Goal: Task Accomplishment & Management: Use online tool/utility

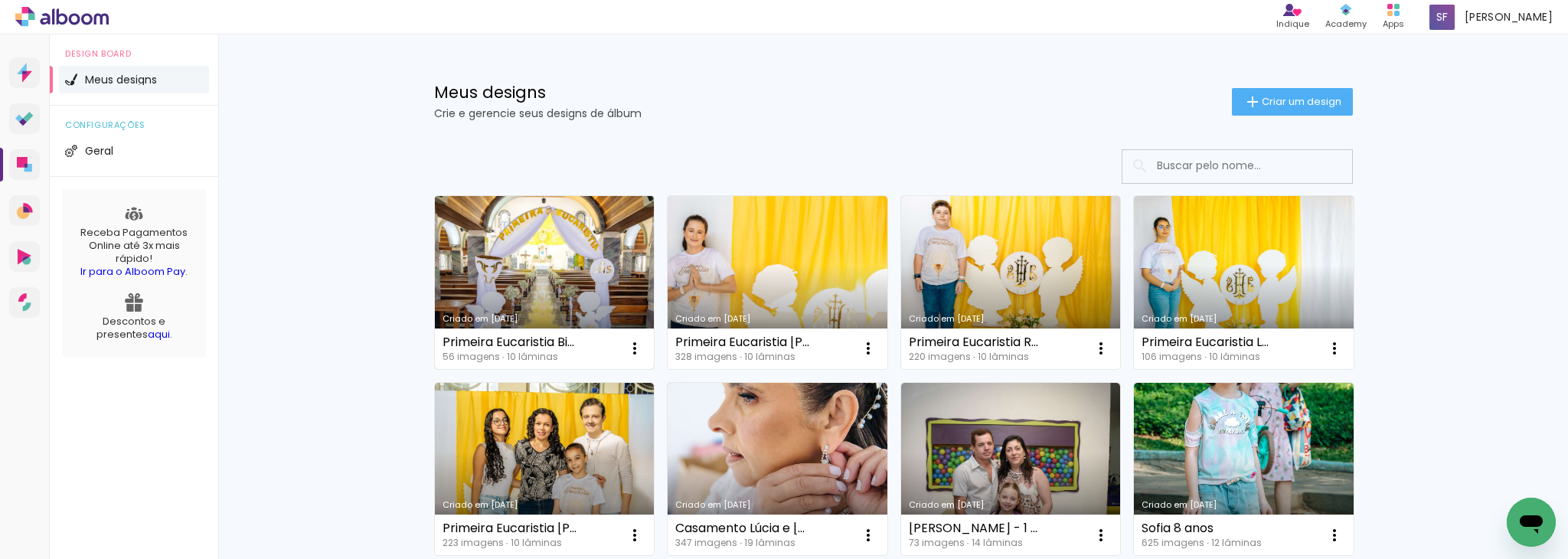
click at [562, 295] on link "Criado em [DATE]" at bounding box center [544, 282] width 220 height 173
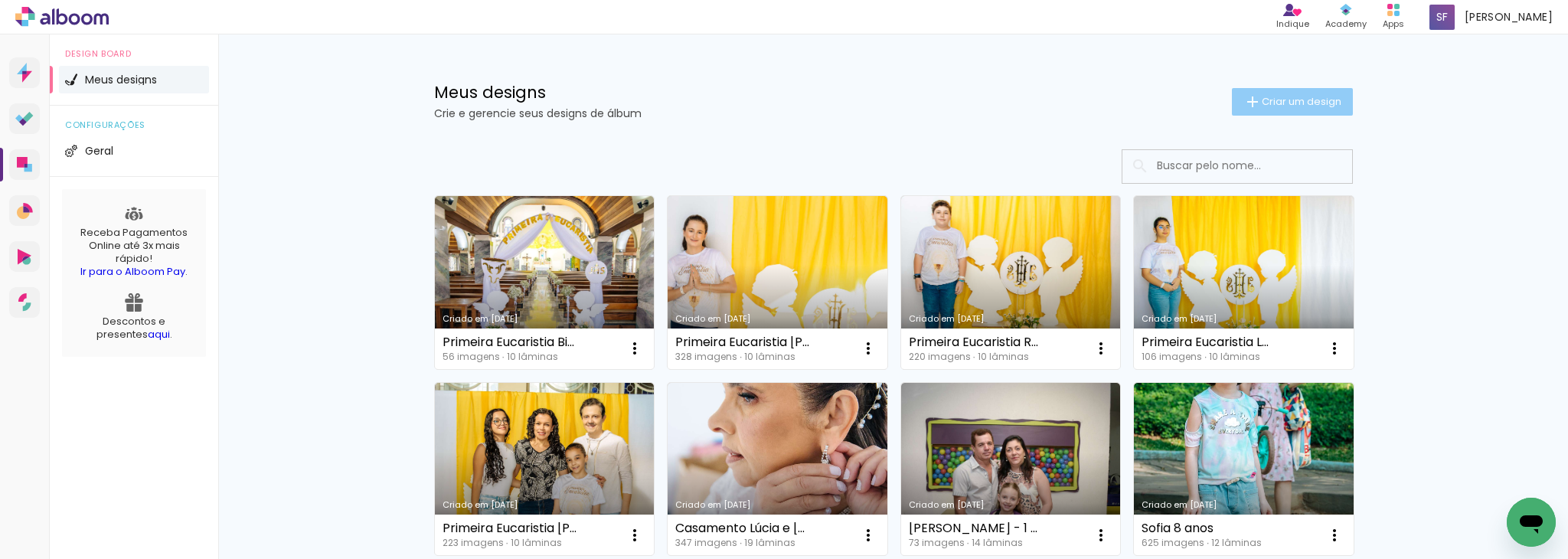
click at [1281, 96] on span "Criar um design" at bounding box center [1301, 101] width 80 height 10
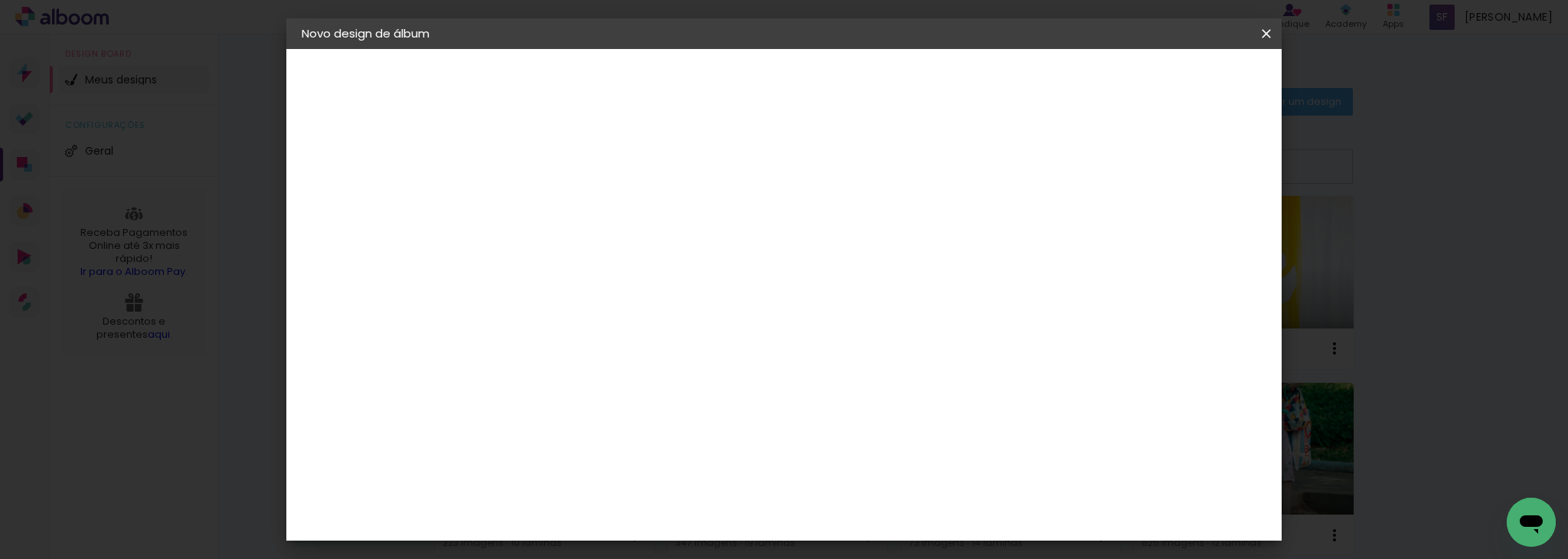
click at [552, 206] on input at bounding box center [552, 205] width 0 height 23
type input "Álbum de assinatura Kethellyn"
click at [0, 0] on slot "Avançar" at bounding box center [0, 0] width 0 height 0
click at [669, 301] on div at bounding box center [591, 302] width 155 height 2
type input "digi"
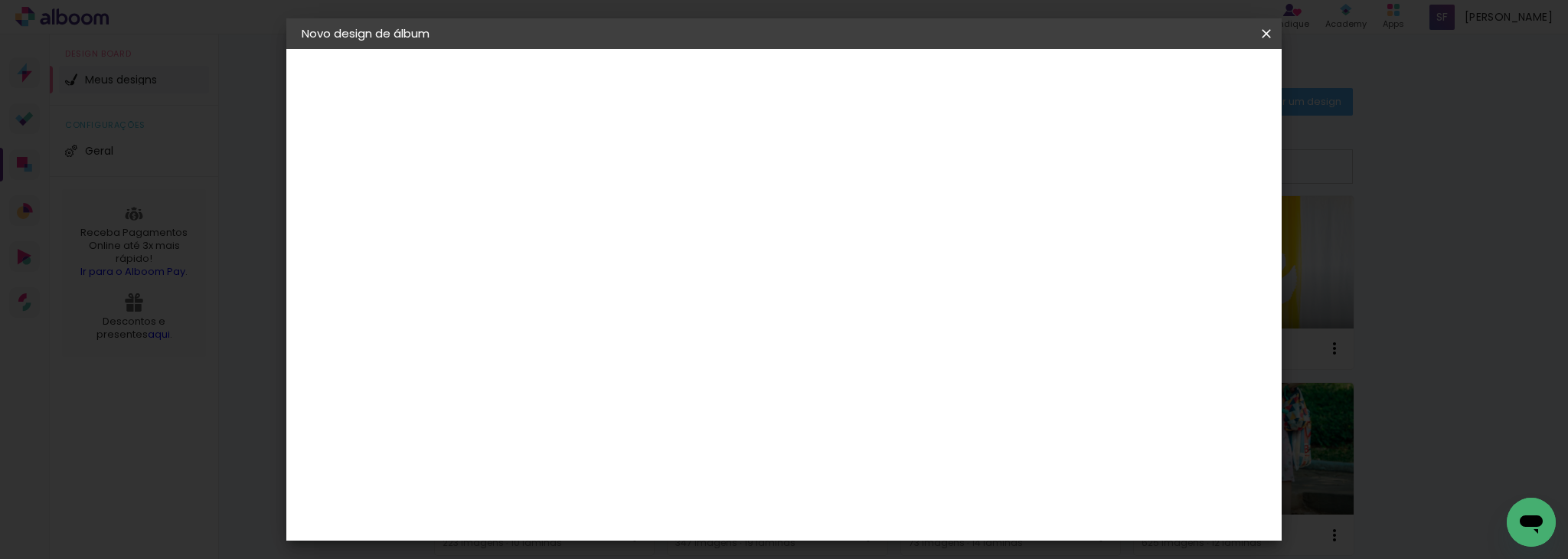
type paper-input "digi"
click at [581, 339] on div "Digipix Pro" at bounding box center [561, 349] width 38 height 24
click at [0, 0] on slot "Avançar" at bounding box center [0, 0] width 0 height 0
click at [630, 257] on iron-icon at bounding box center [621, 266] width 18 height 18
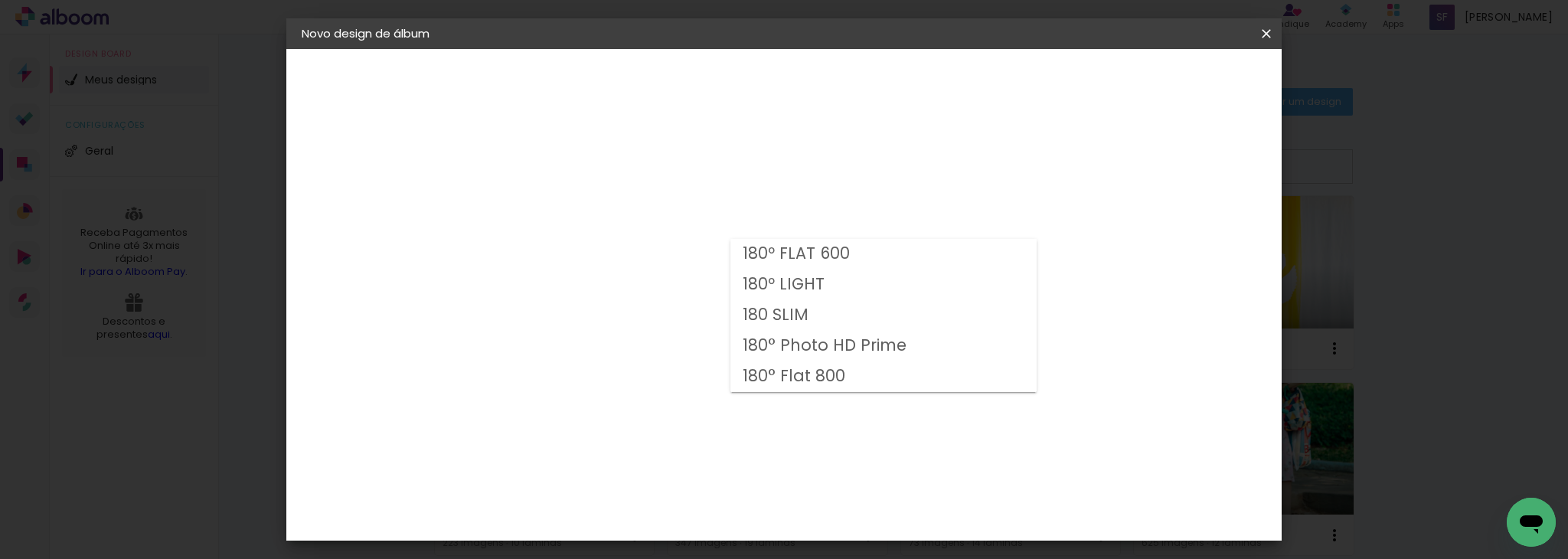
click at [893, 326] on paper-item "180 SLIM" at bounding box center [883, 315] width 306 height 30
type input "180 SLIM"
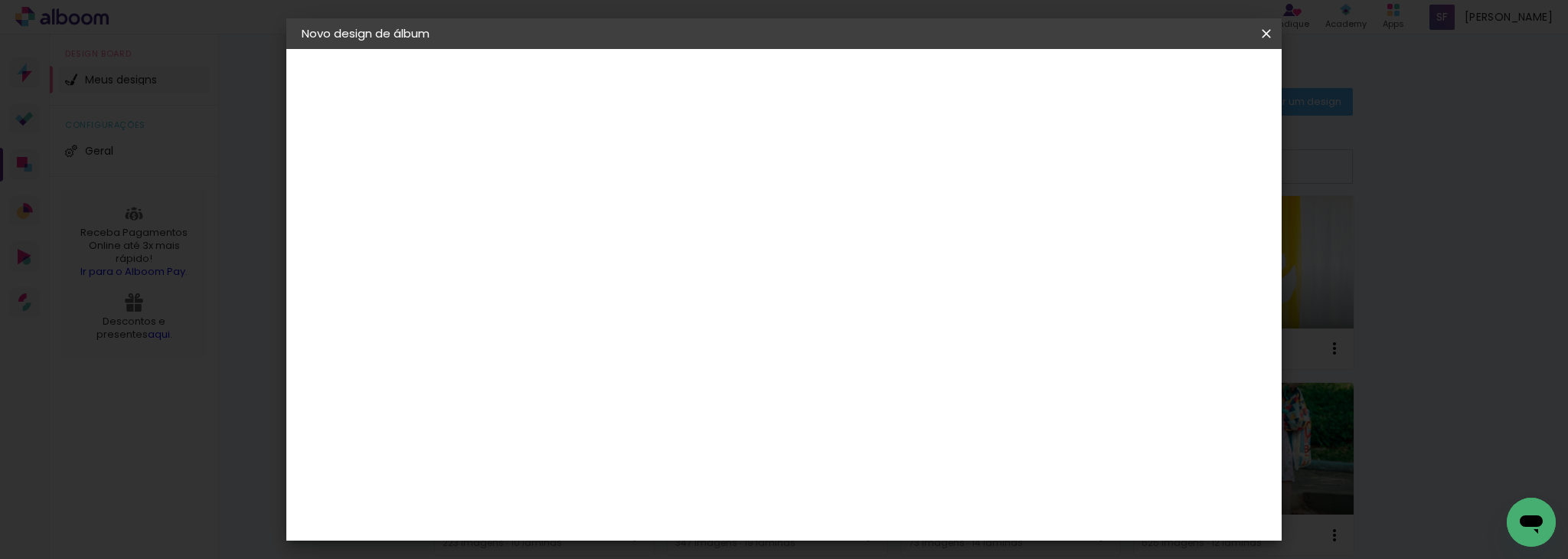
scroll to position [72, 0]
click at [712, 323] on span "21 × 30 cm" at bounding box center [683, 339] width 56 height 31
click at [0, 0] on slot "Avançar" at bounding box center [0, 0] width 0 height 0
click at [1084, 160] on div at bounding box center [1077, 166] width 14 height 14
type paper-checkbox "on"
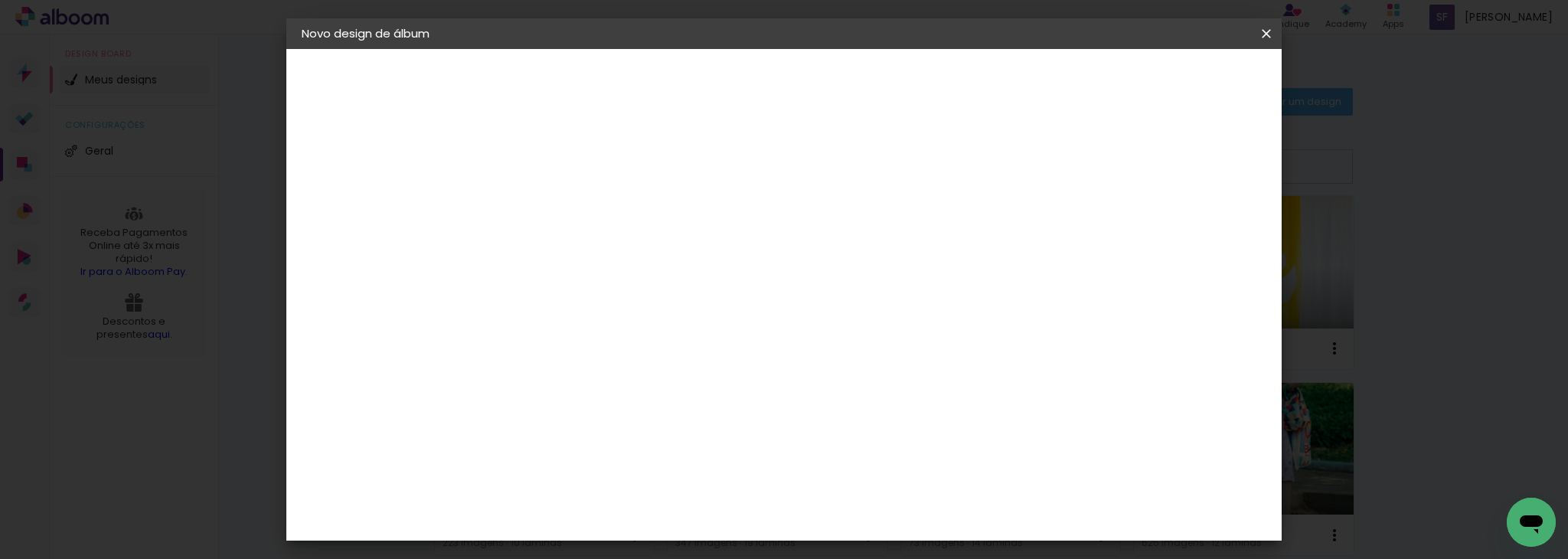
click at [1170, 80] on span "Iniciar design" at bounding box center [1135, 81] width 69 height 10
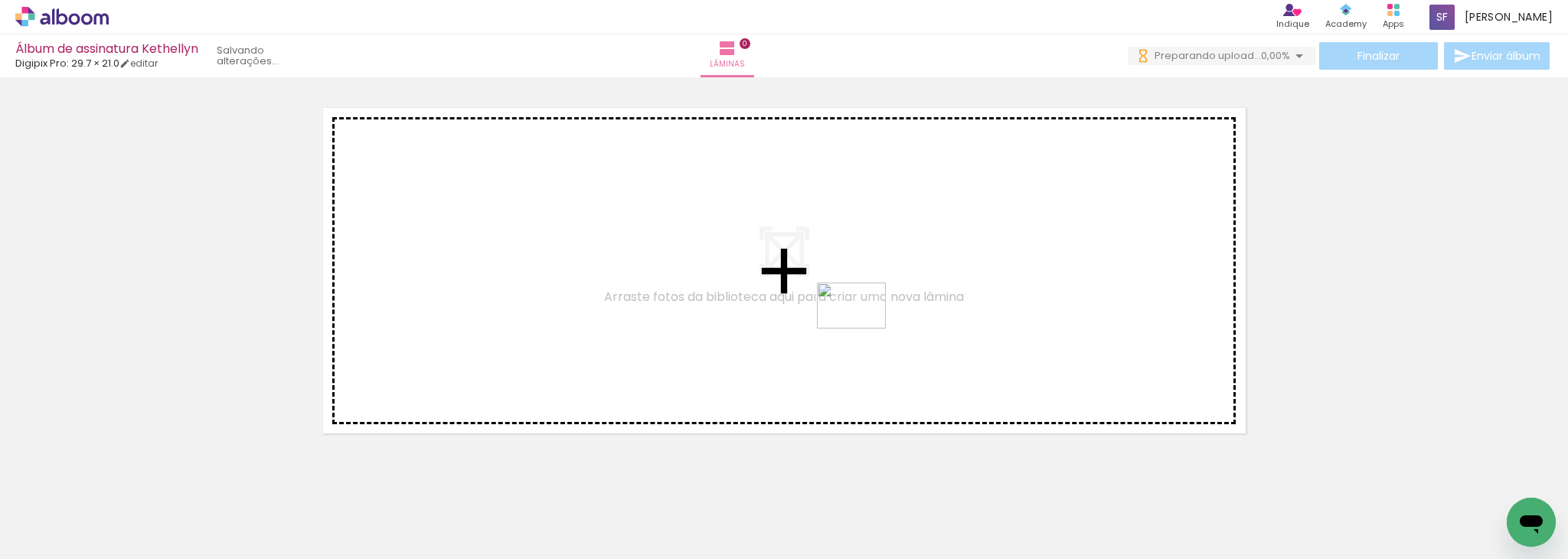
drag, startPoint x: 860, startPoint y: 516, endPoint x: 860, endPoint y: 328, distance: 188.0
click at [860, 328] on quentale-workspace at bounding box center [784, 280] width 1568 height 559
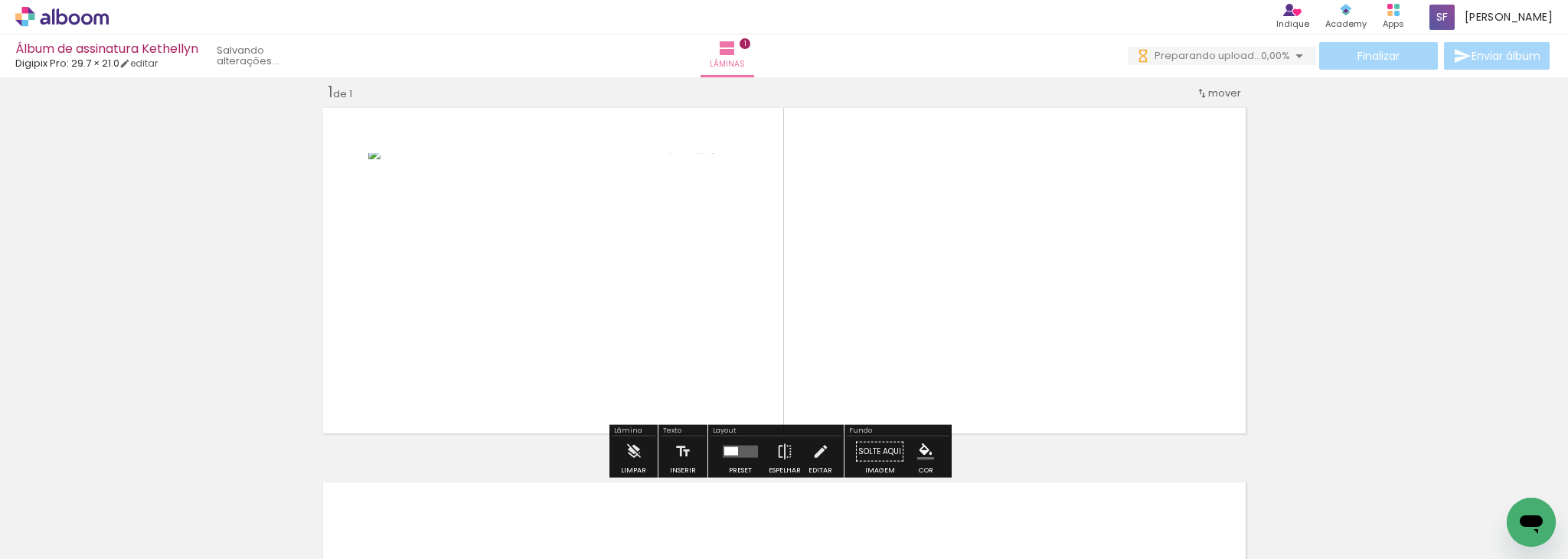
scroll to position [19, 0]
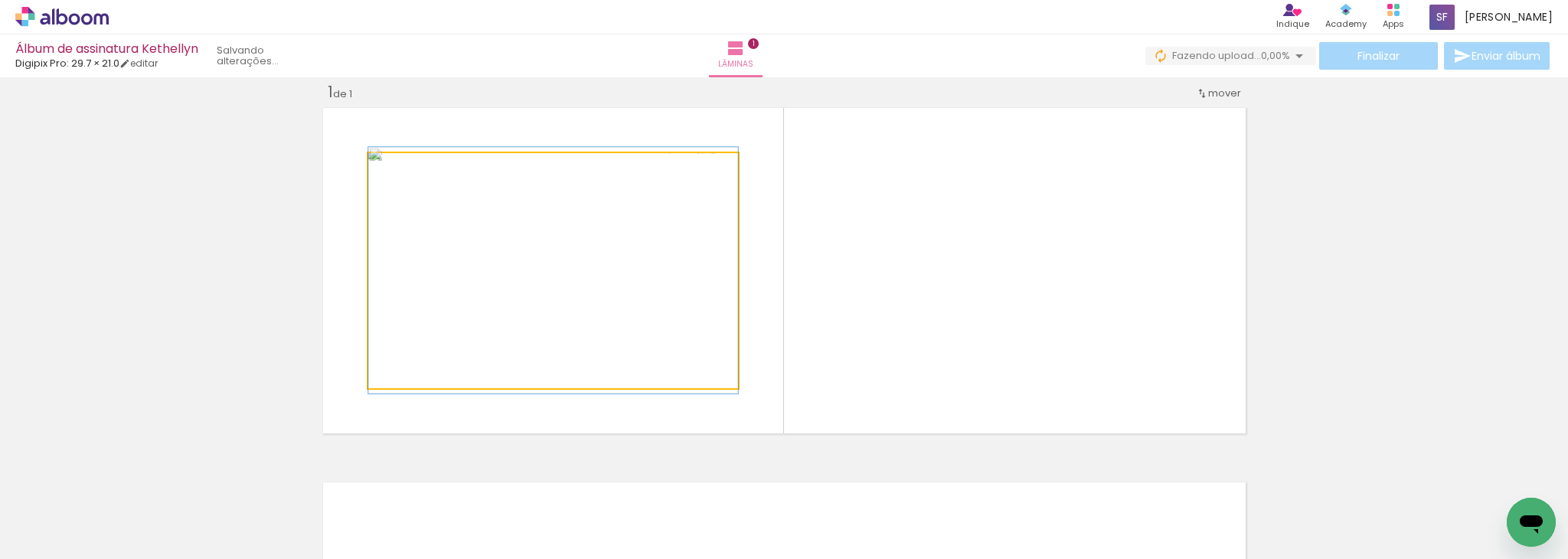
click at [702, 319] on quentale-photo at bounding box center [553, 270] width 370 height 235
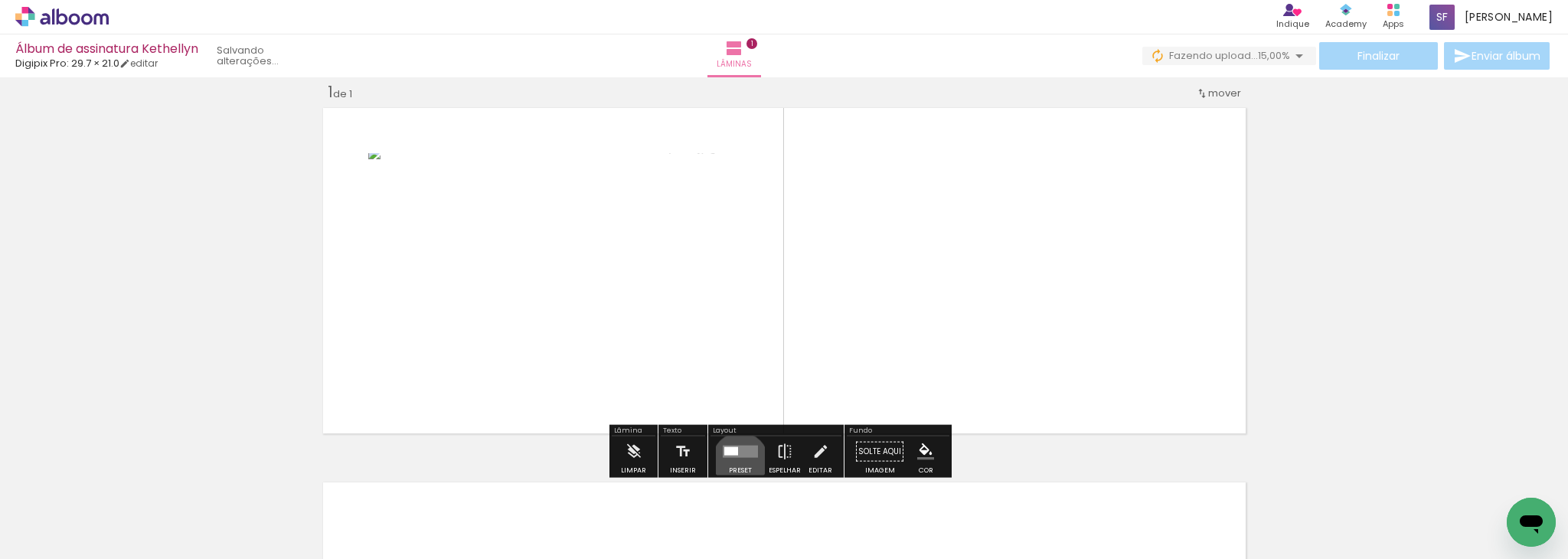
click at [736, 459] on div at bounding box center [741, 451] width 42 height 30
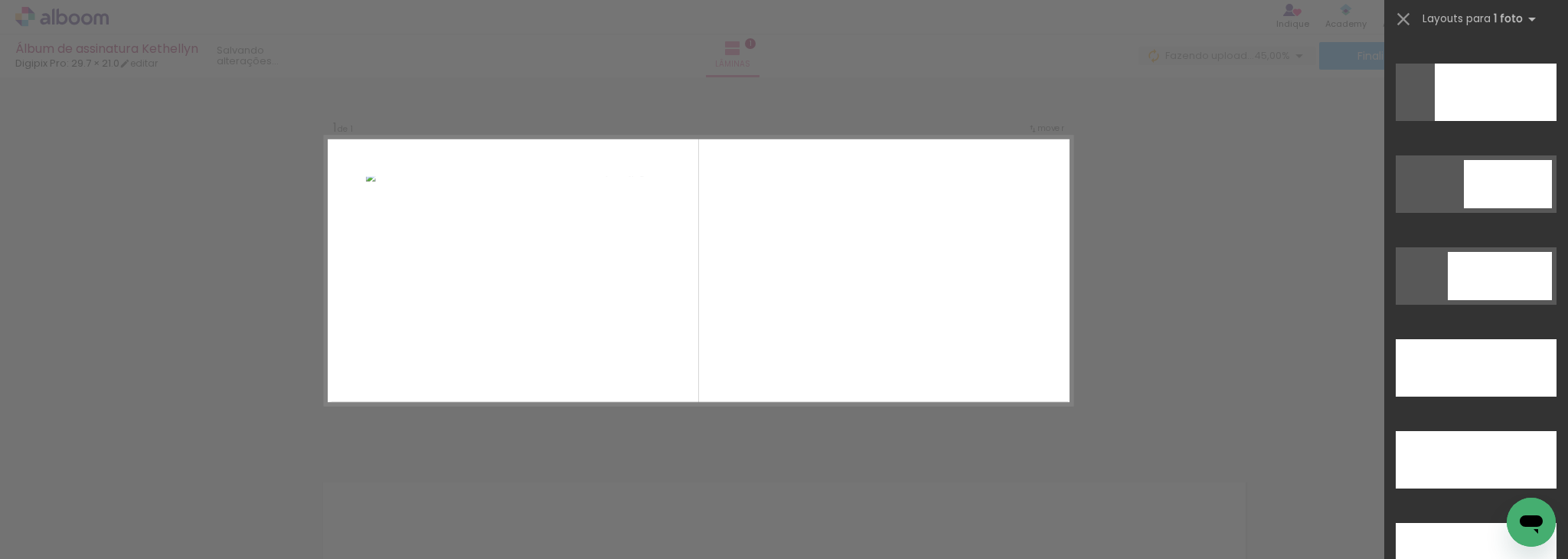
scroll to position [4157, 0]
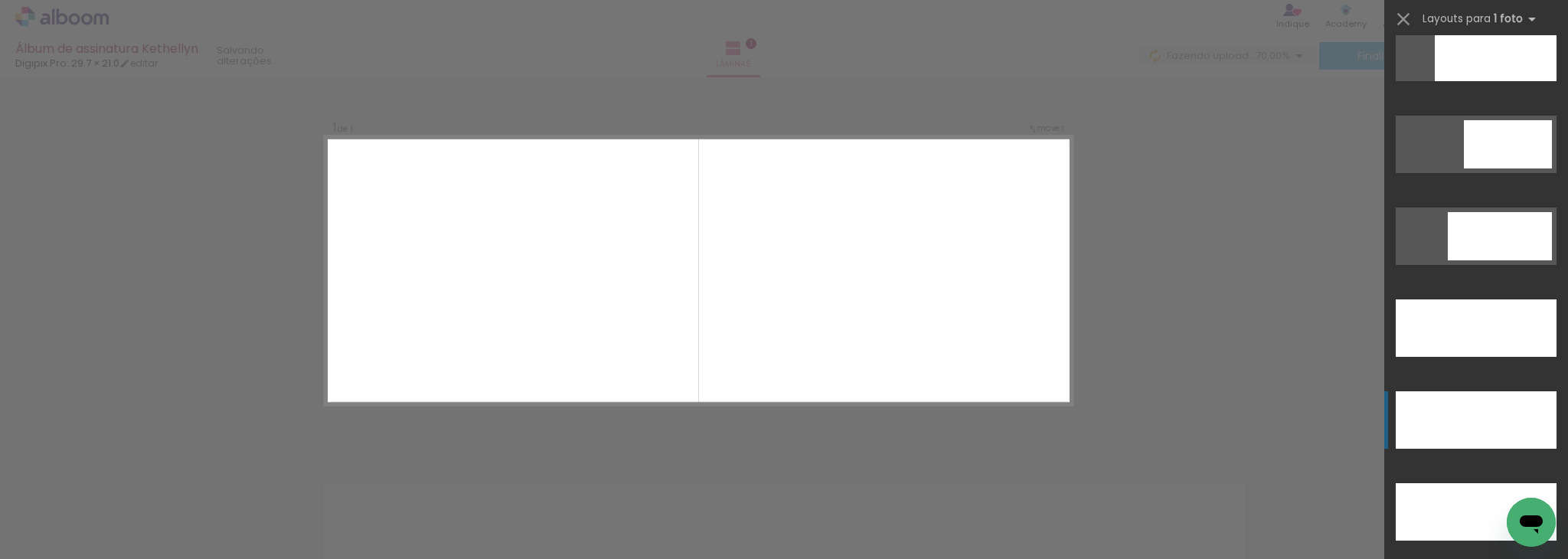
click at [1472, 399] on div at bounding box center [1476, 420] width 161 height 57
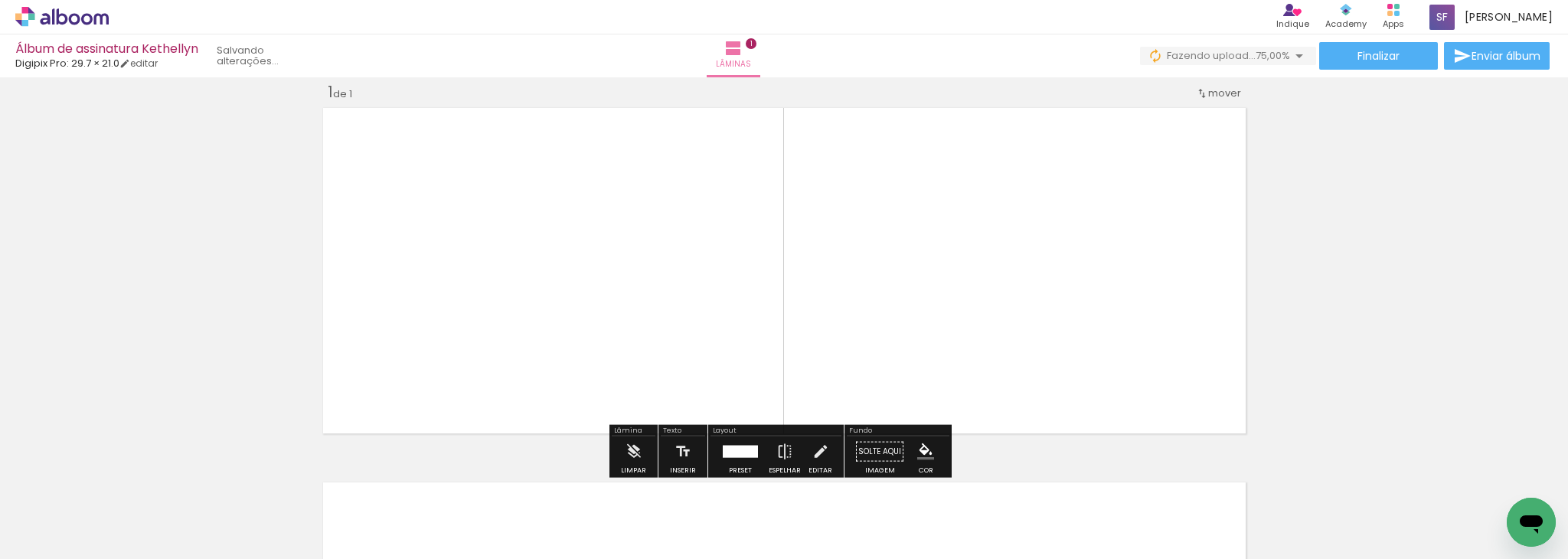
click at [1109, 292] on quentale-photo at bounding box center [784, 270] width 933 height 336
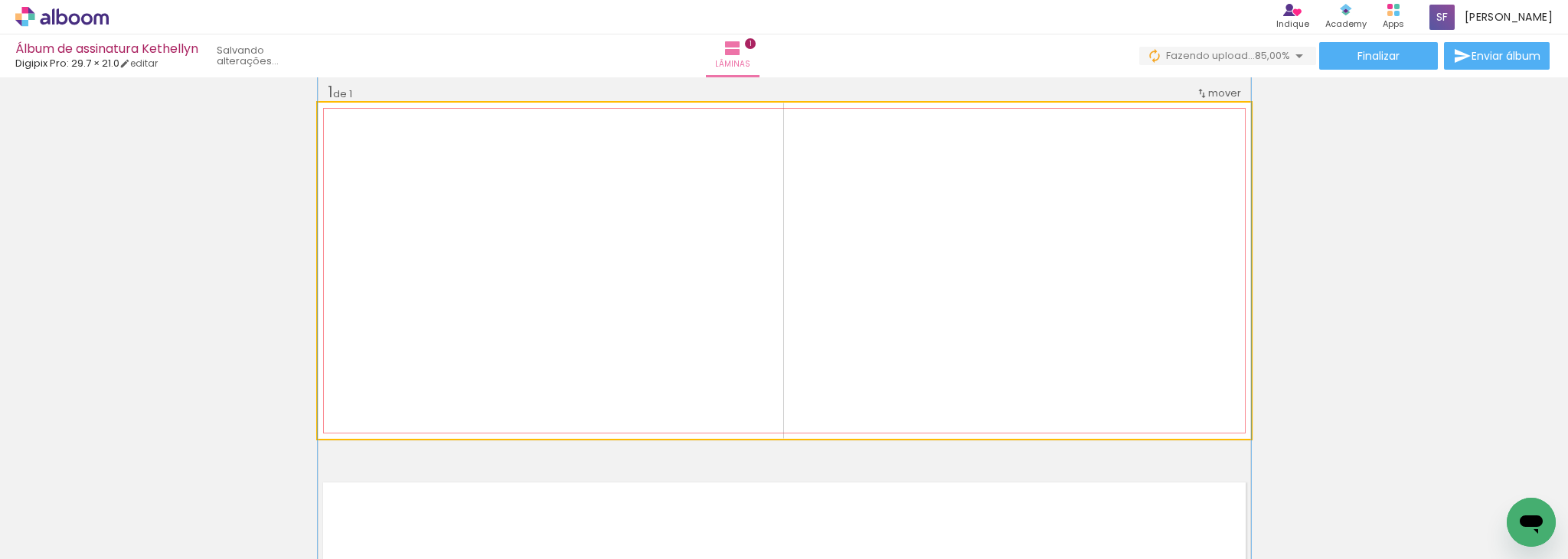
click at [1109, 292] on quentale-photo at bounding box center [784, 270] width 933 height 336
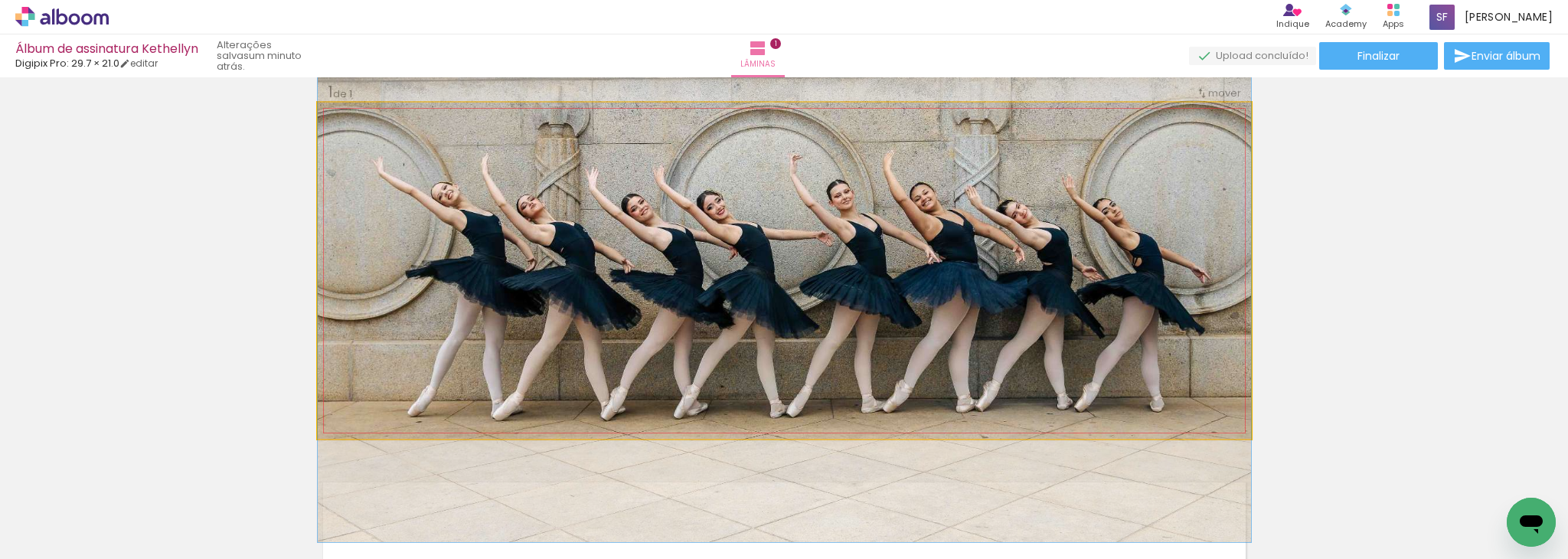
drag, startPoint x: 1099, startPoint y: 292, endPoint x: 1102, endPoint y: 252, distance: 40.1
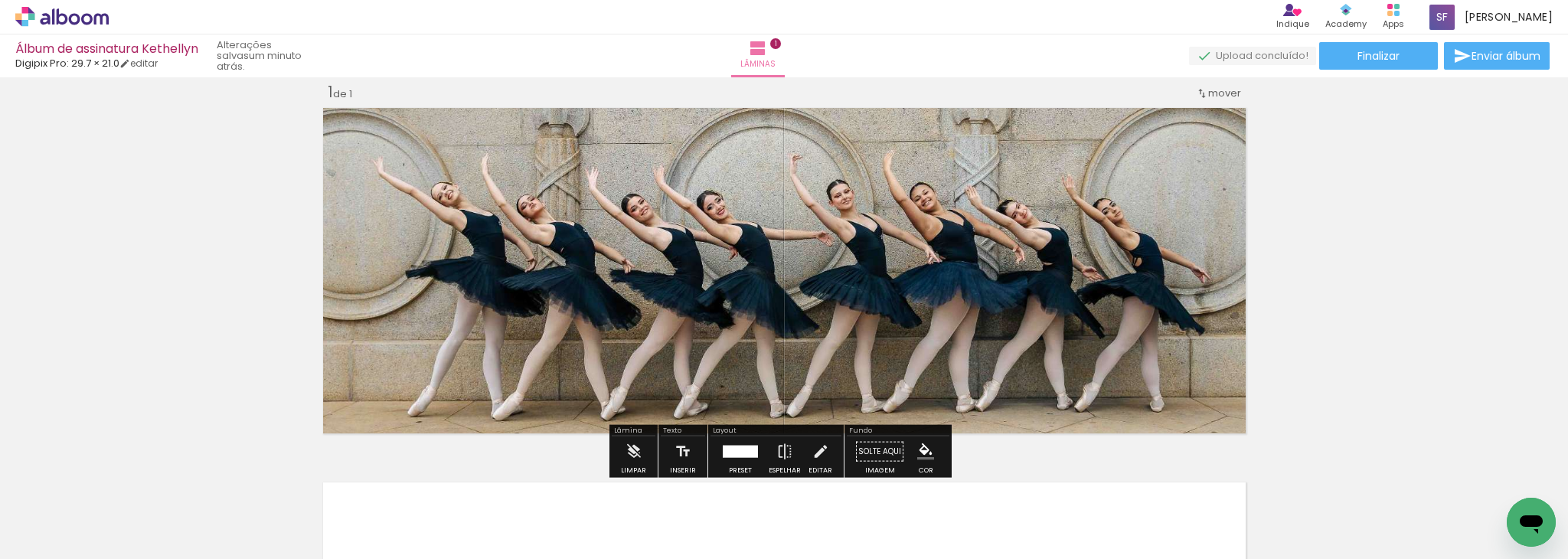
click at [1372, 269] on div "Inserir lâmina 1 de 1" at bounding box center [784, 437] width 1568 height 749
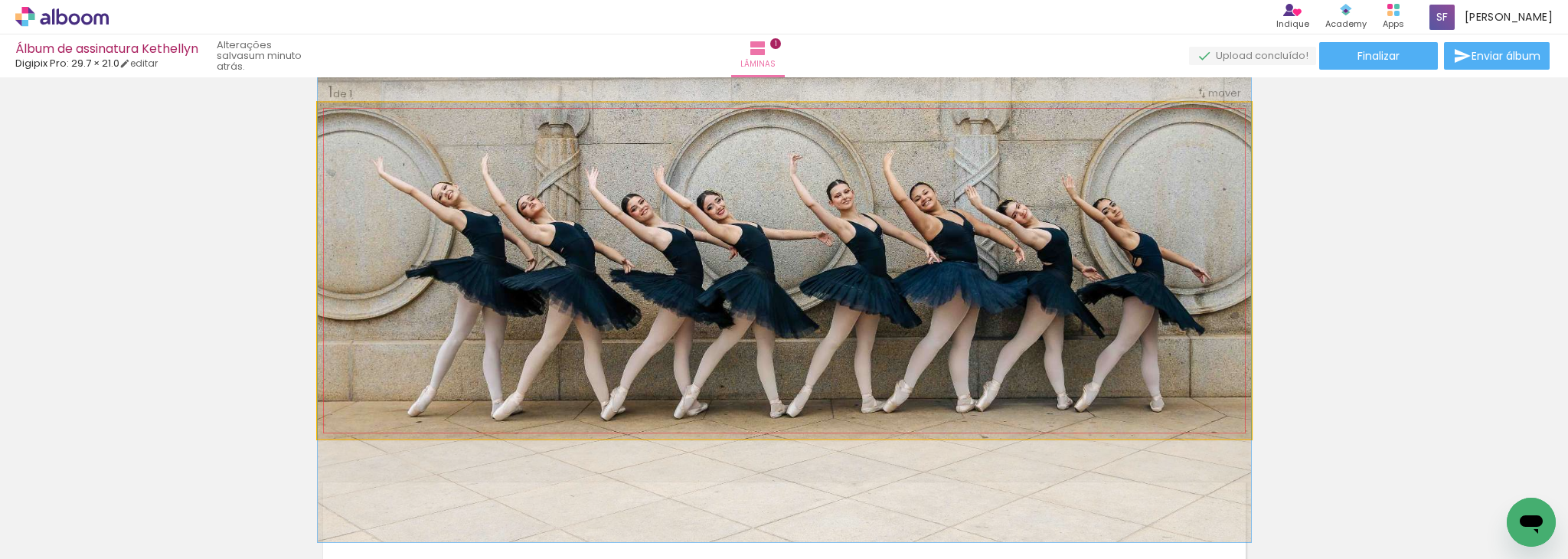
click at [992, 302] on quentale-photo at bounding box center [784, 270] width 933 height 336
drag, startPoint x: 992, startPoint y: 302, endPoint x: 863, endPoint y: 264, distance: 134.5
click at [863, 264] on quentale-photo at bounding box center [784, 270] width 933 height 336
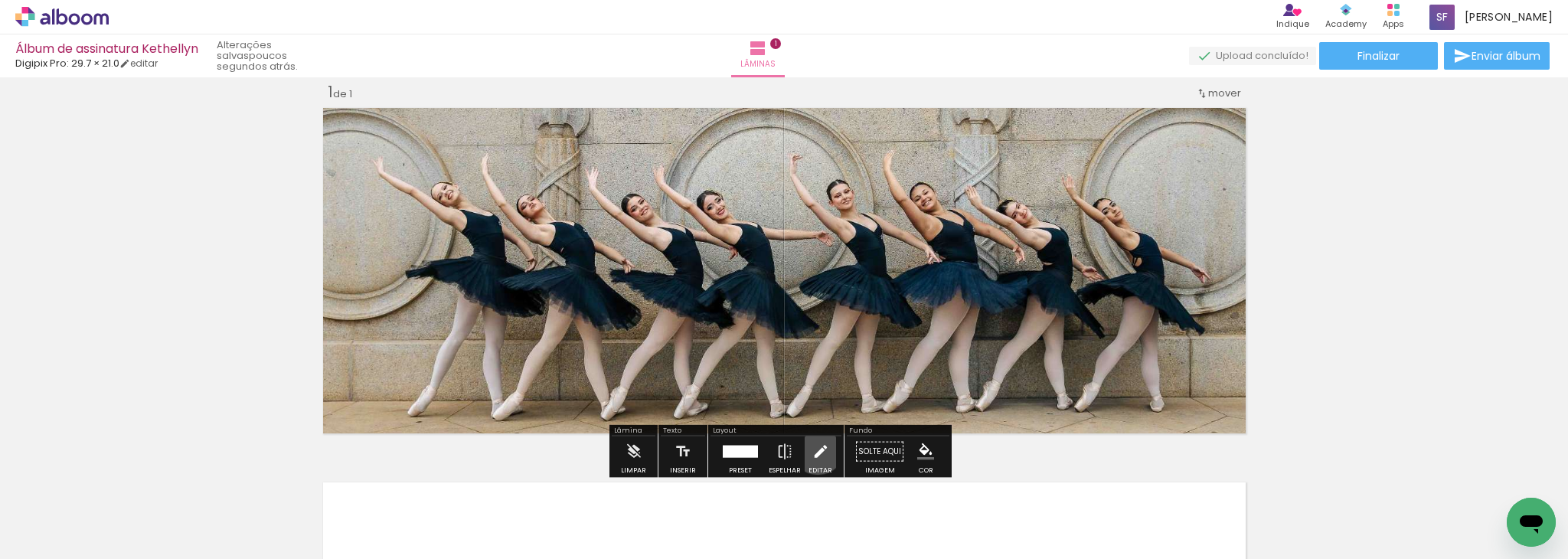
click at [814, 447] on iron-icon at bounding box center [820, 451] width 16 height 30
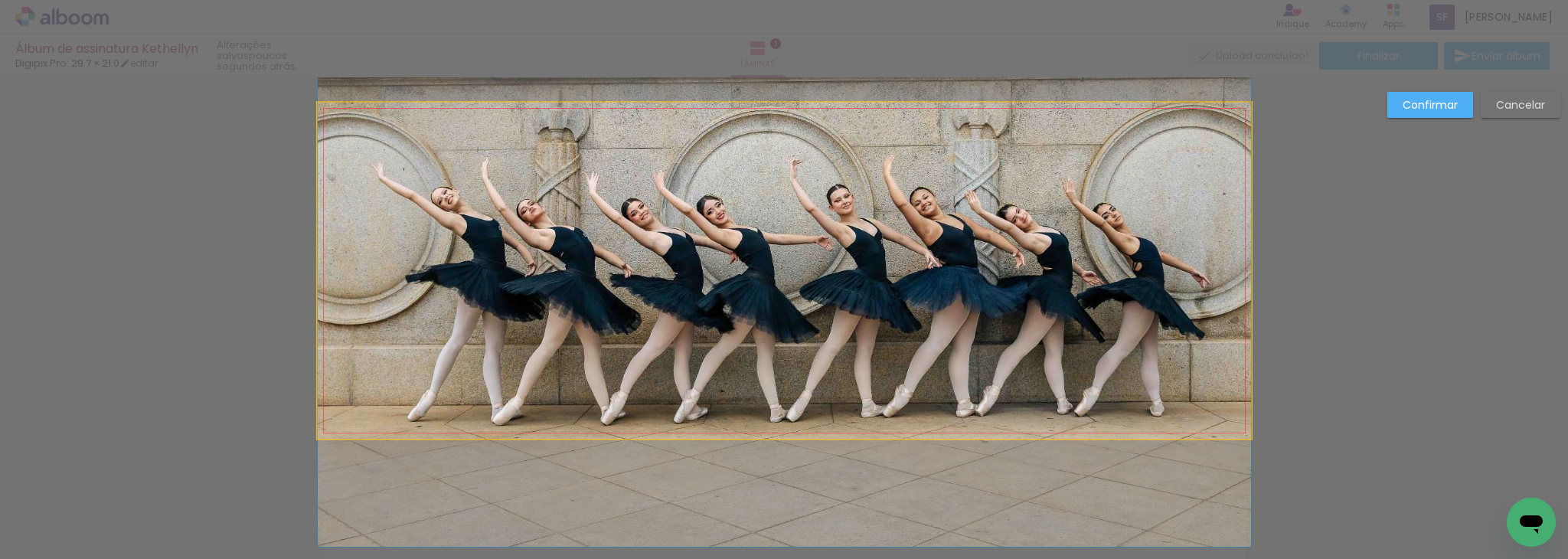
drag, startPoint x: 873, startPoint y: 268, endPoint x: 880, endPoint y: 273, distance: 8.6
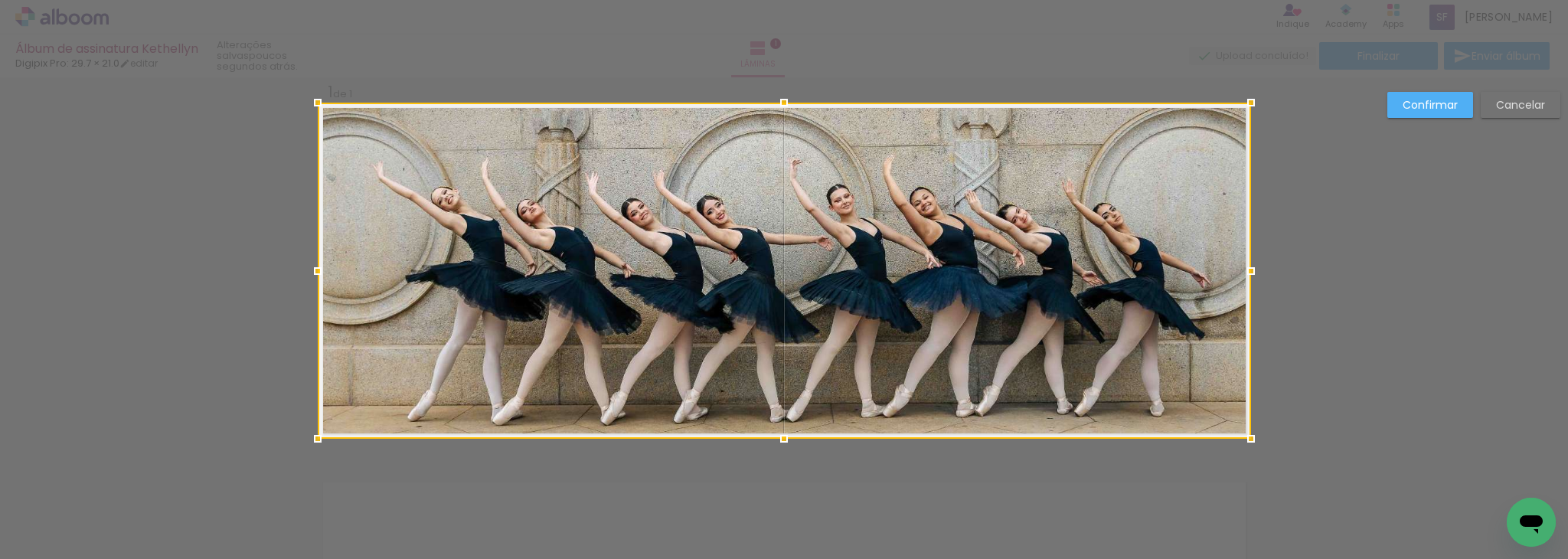
click at [0, 0] on slot "Confirmar" at bounding box center [0, 0] width 0 height 0
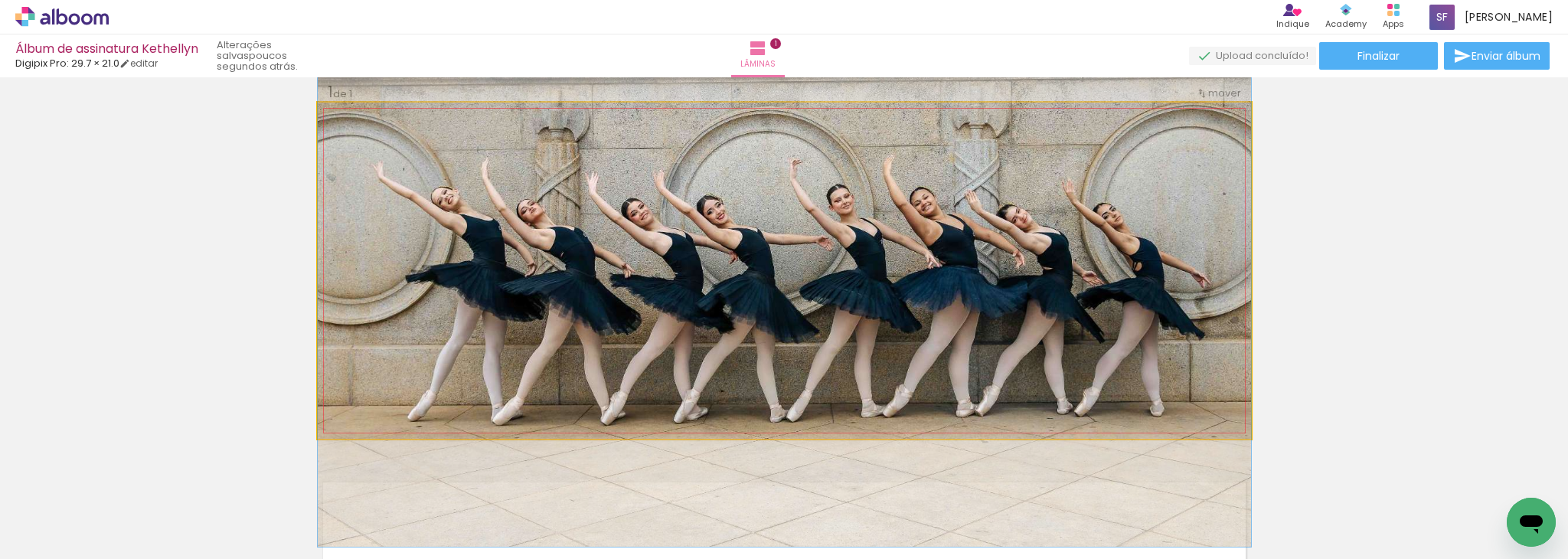
click at [962, 295] on quentale-photo at bounding box center [784, 270] width 933 height 336
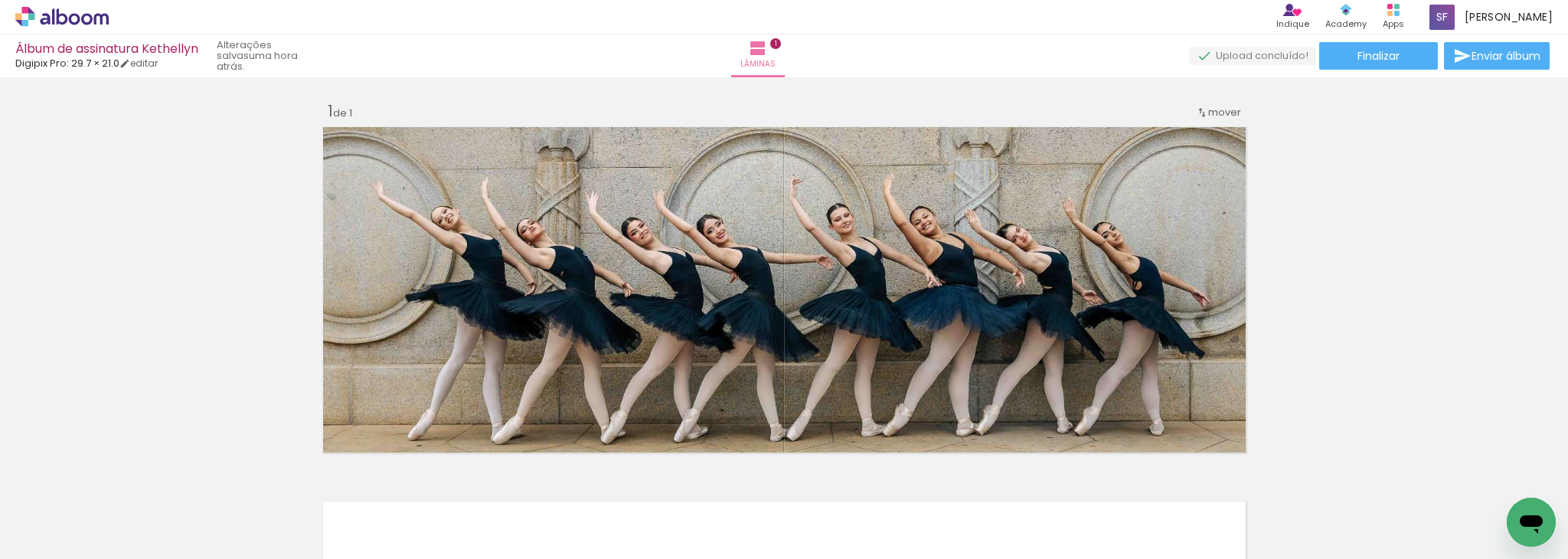
scroll to position [4157, 0]
